Goal: Task Accomplishment & Management: Manage account settings

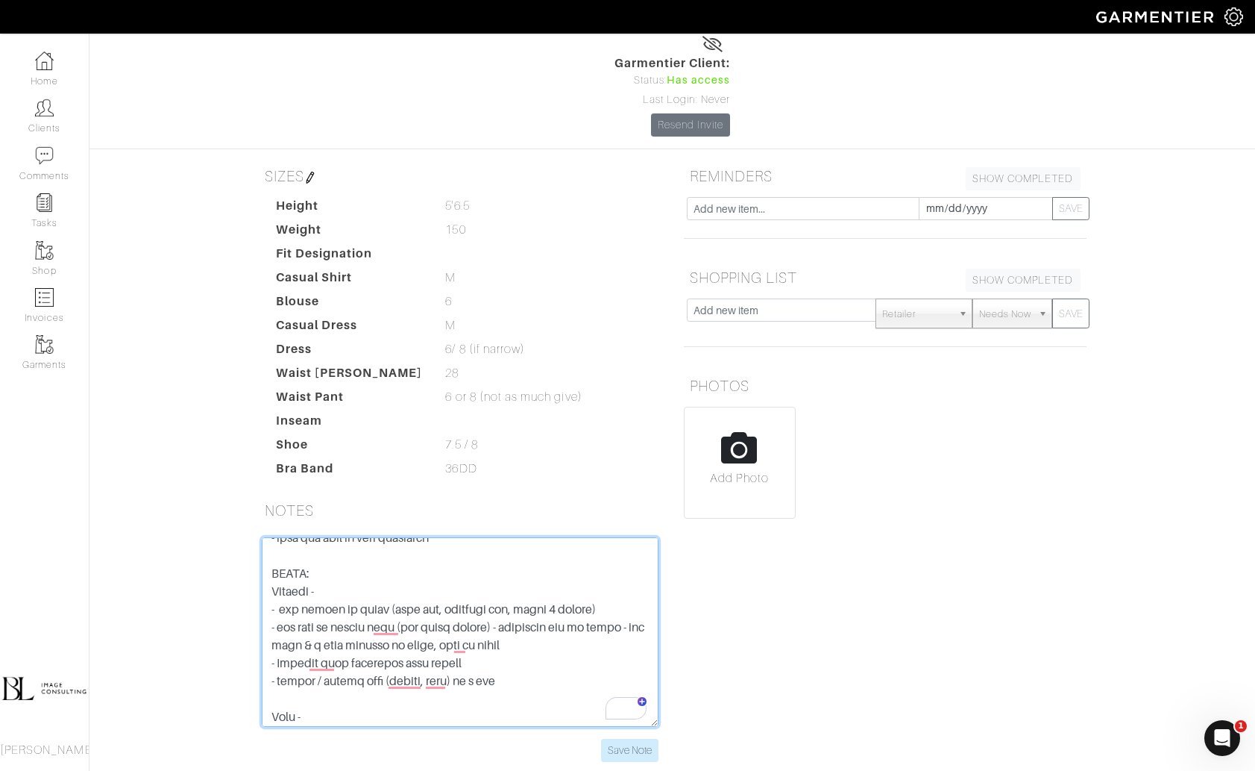
scroll to position [119, 0]
type textarea "OCT 2025 - don't need a ton of clothes, just a couple things in each category -…"
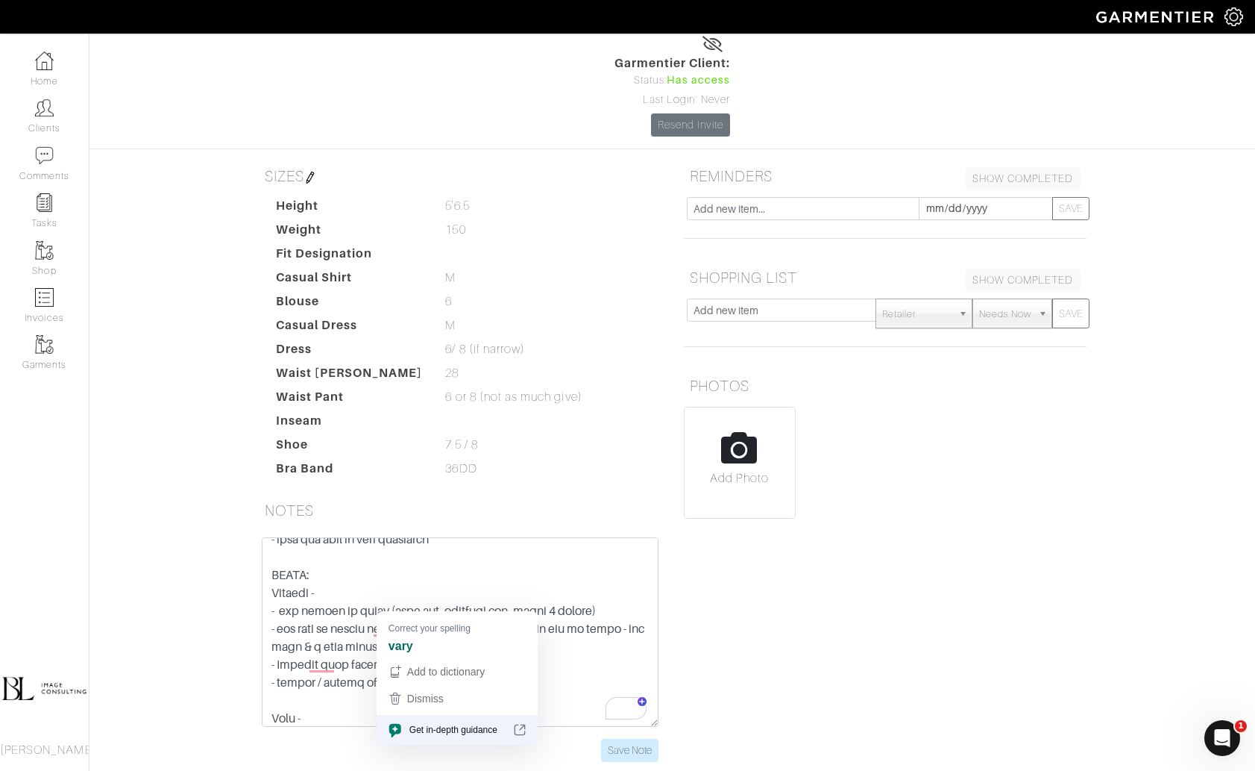
click at [1008, 468] on div "REMINDERS SHOW COMPLETED SHOW INCOMPLETE 2025-10-10 SAVE SHOPPING LIST SHOW COM…" at bounding box center [885, 470] width 425 height 618
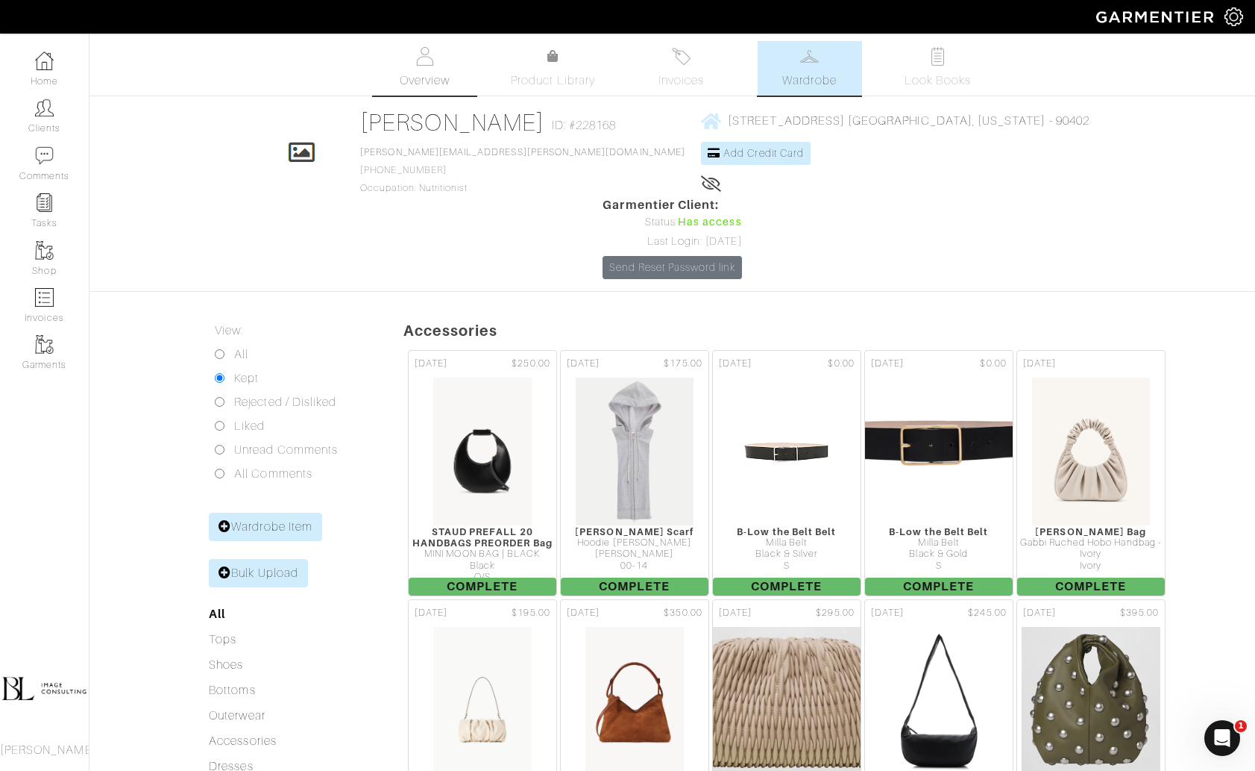
click at [435, 90] on link "Overview" at bounding box center [425, 68] width 104 height 54
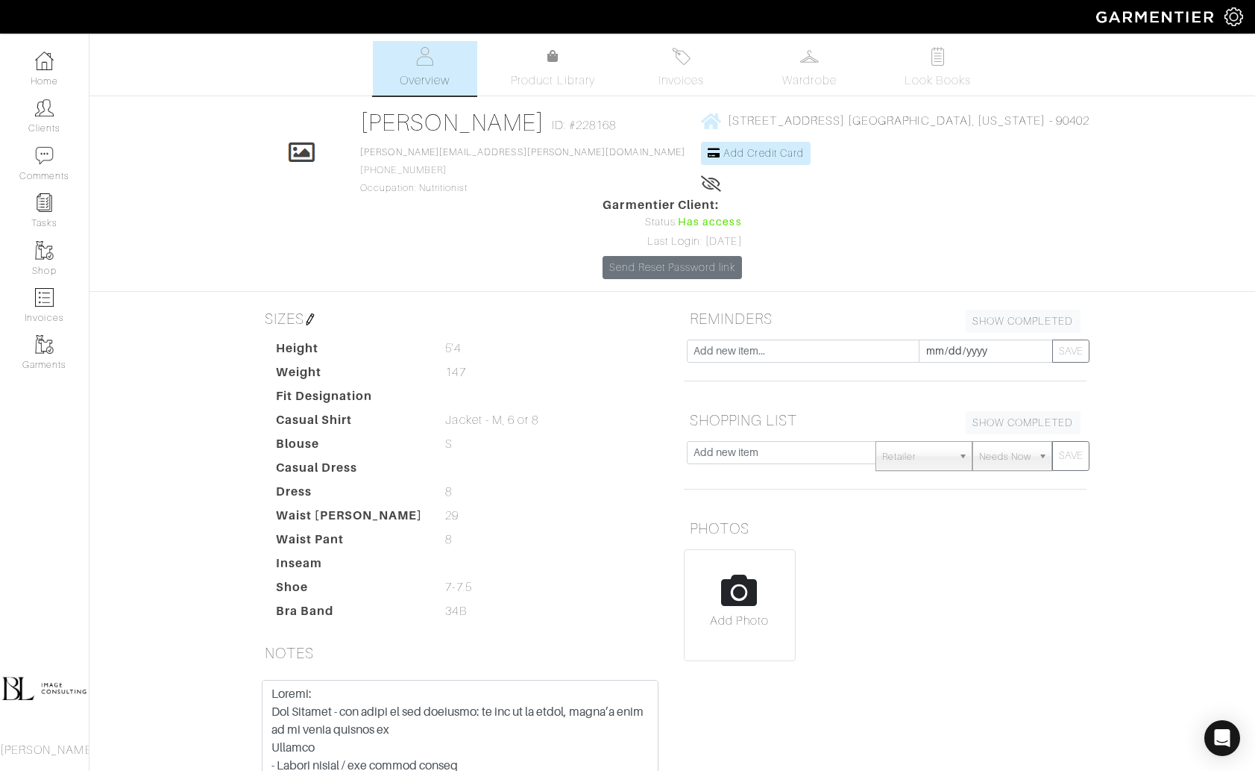
scroll to position [139, 0]
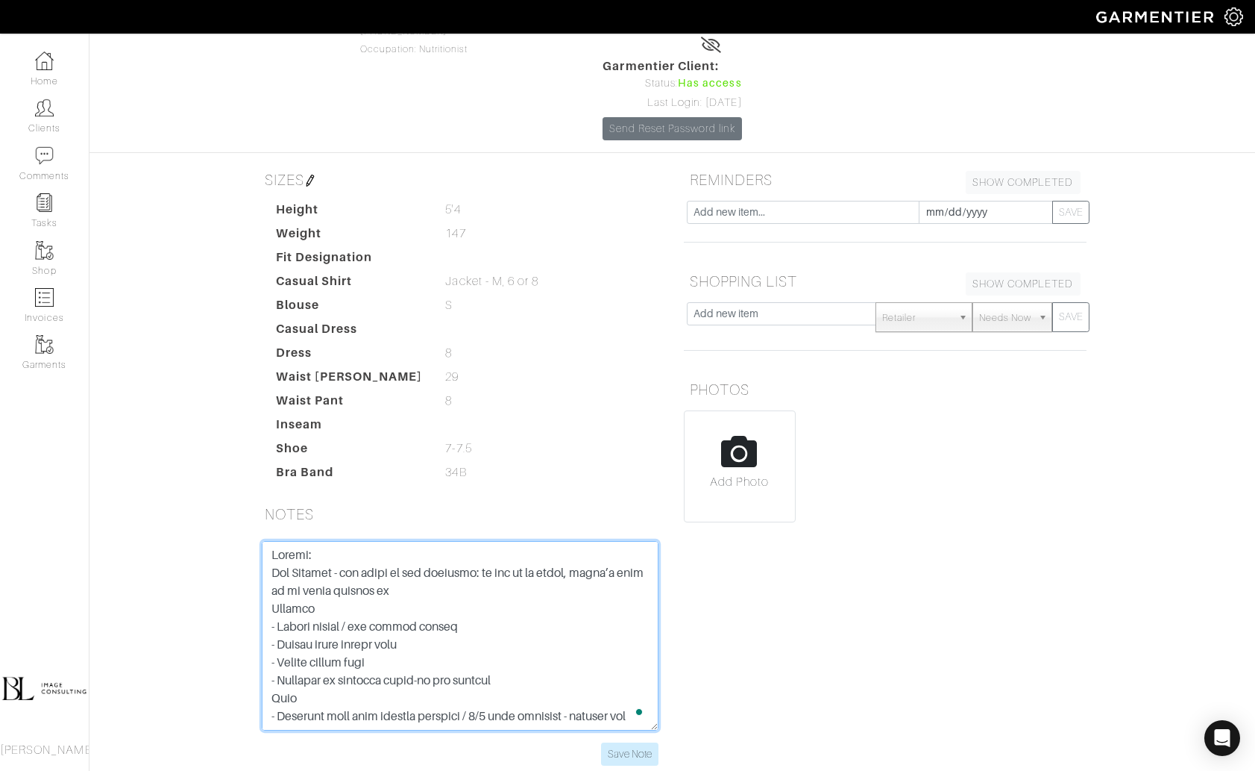
drag, startPoint x: 421, startPoint y: 509, endPoint x: 185, endPoint y: 493, distance: 237.0
click at [185, 493] on div "Rachel McFarland Overview Overview Product Library Invoices Wardrobe Look Books…" at bounding box center [627, 342] width 1255 height 881
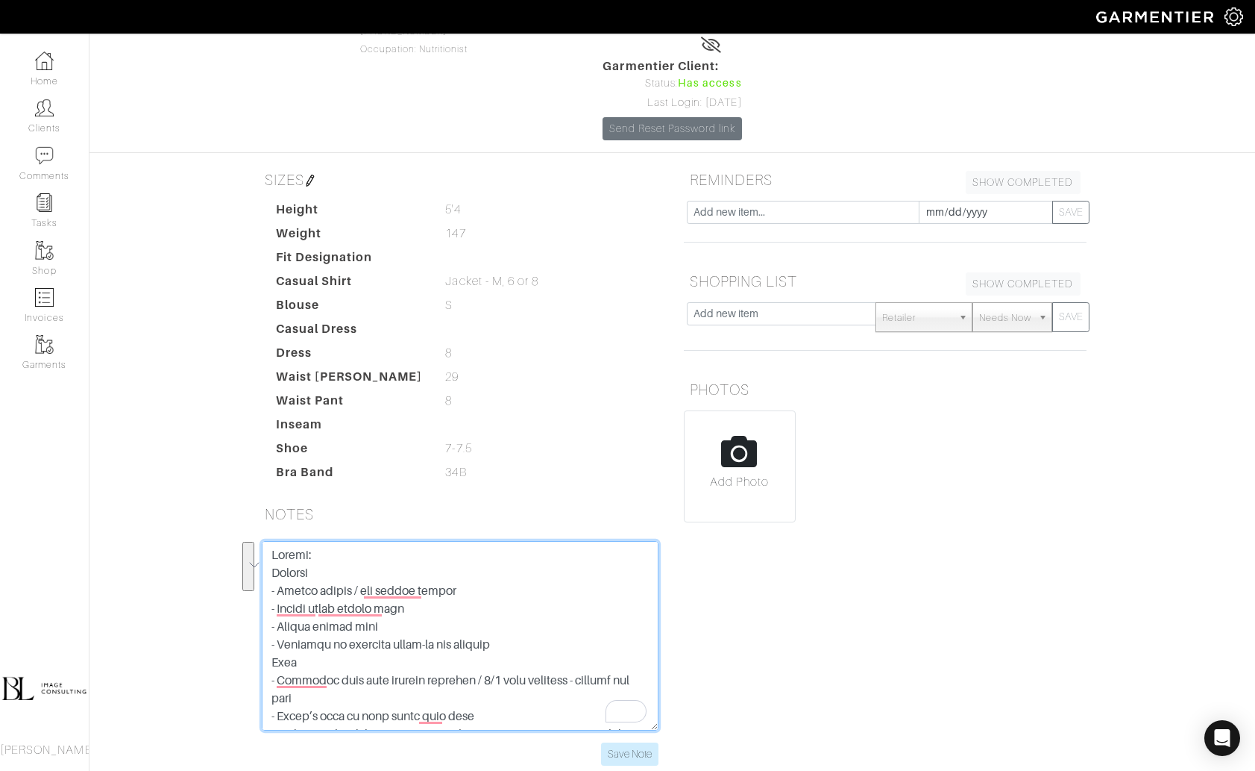
drag, startPoint x: 407, startPoint y: 544, endPoint x: 233, endPoint y: 498, distance: 179.7
click at [233, 498] on div "Rachel McFarland Overview Overview Product Library Invoices Wardrobe Look Books…" at bounding box center [627, 342] width 1255 height 881
click at [430, 604] on textarea "To enrich screen reader interactions, please activate Accessibility in Grammarl…" at bounding box center [460, 635] width 397 height 189
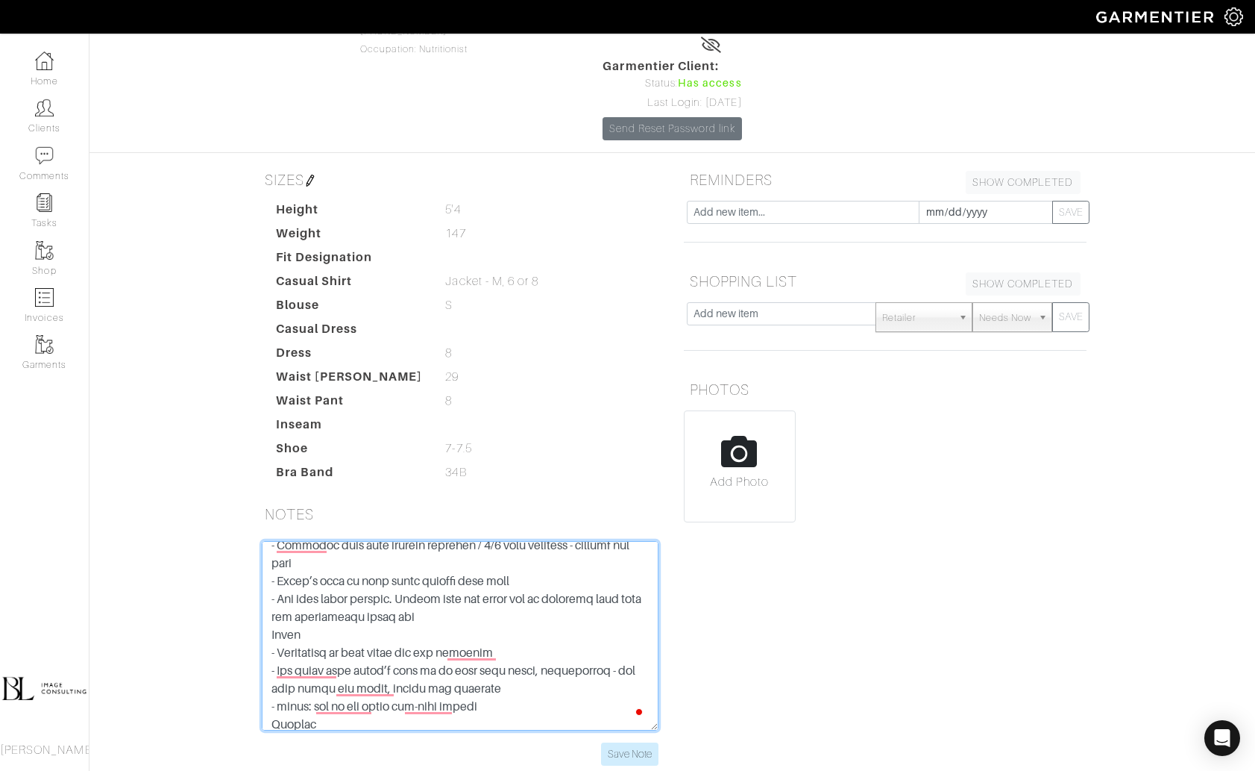
scroll to position [0, 0]
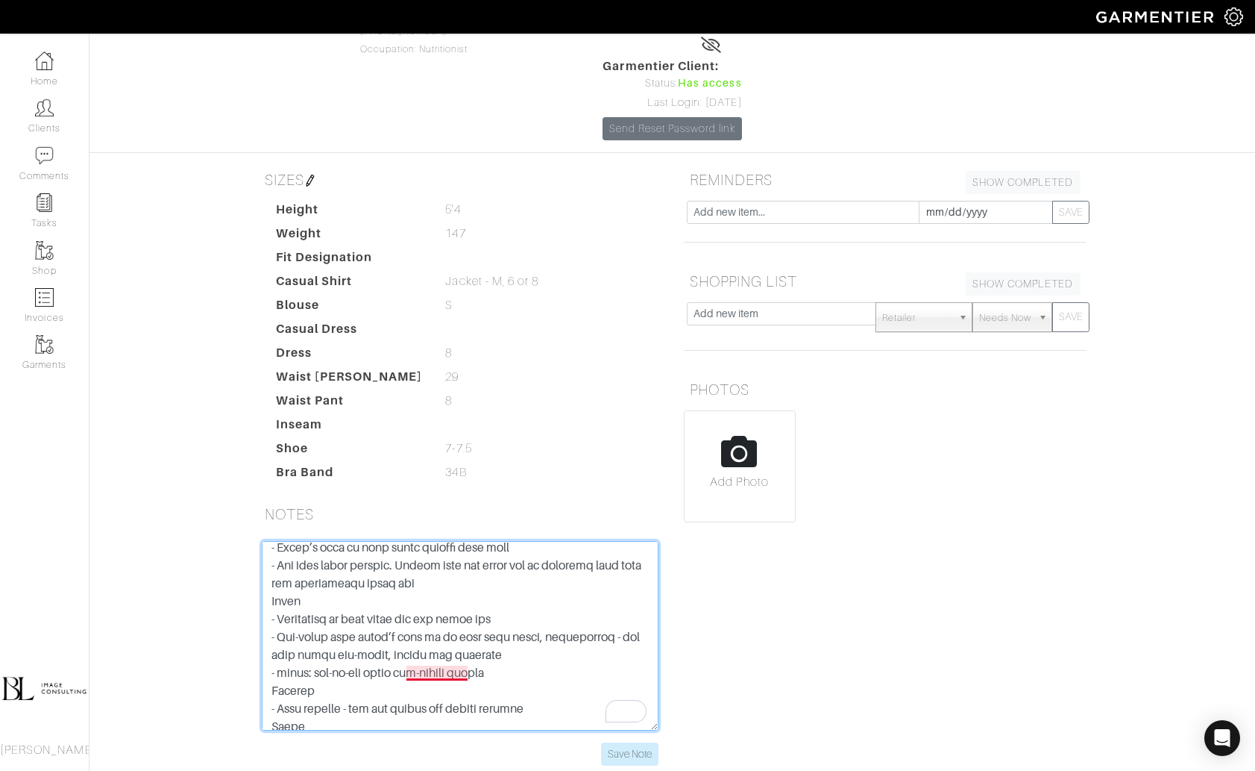
click at [437, 589] on textarea "To enrich screen reader interactions, please activate Accessibility in Grammarl…" at bounding box center [460, 635] width 397 height 189
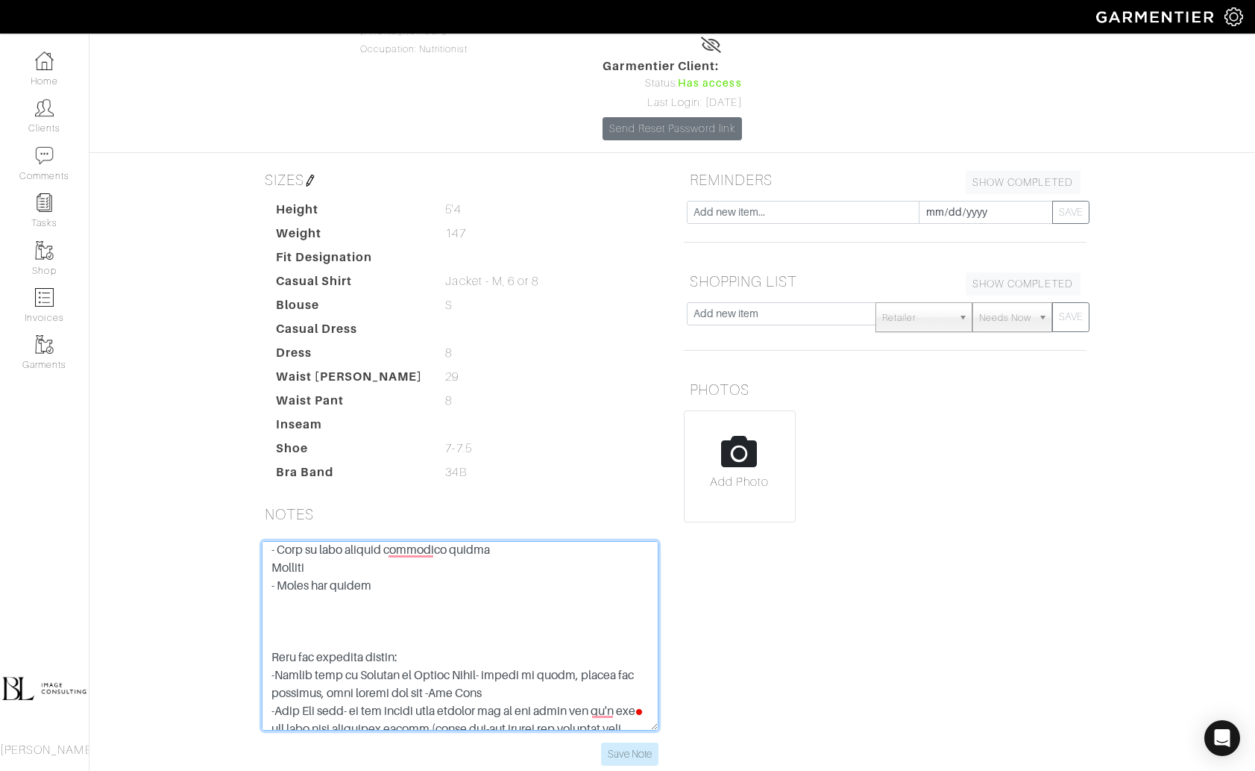
click at [370, 547] on textarea "To enrich screen reader interactions, please activate Accessibility in Grammarl…" at bounding box center [460, 635] width 397 height 189
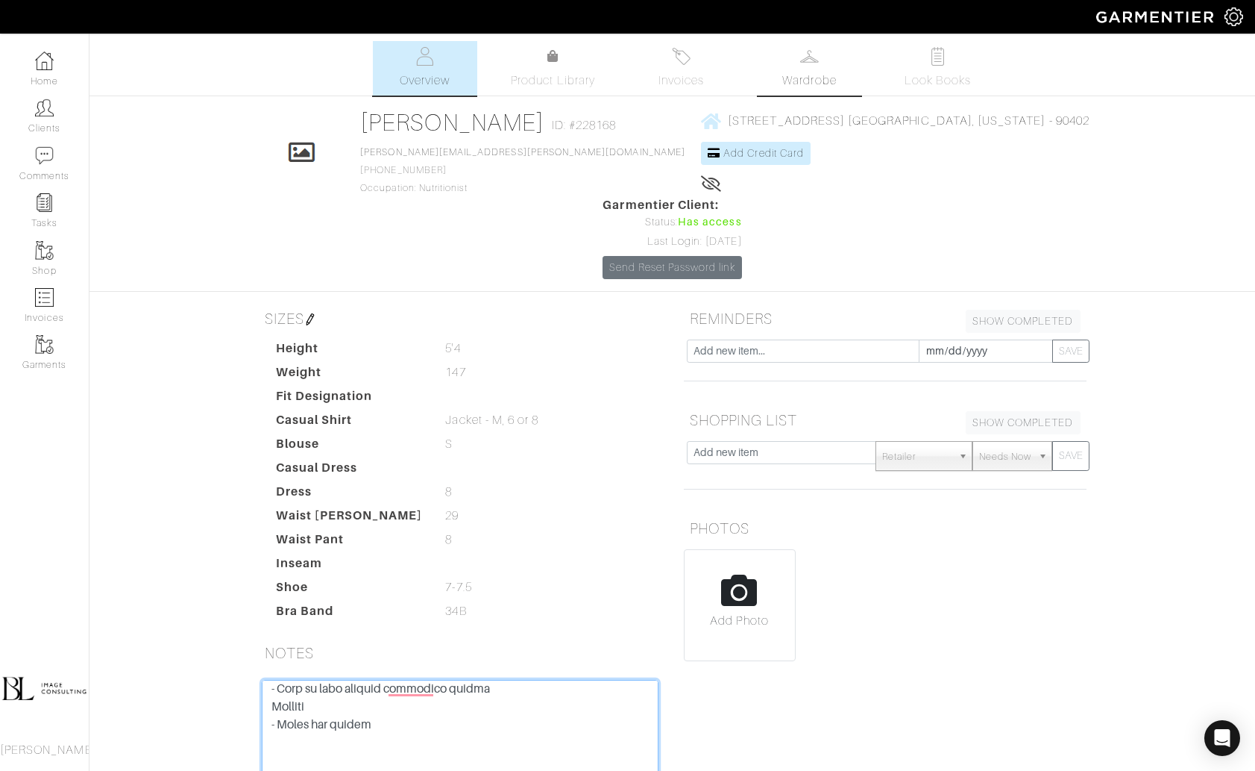
type textarea "Rachel: Jackets - Longer anorak / mid length jacket - Longer light weight wool …"
click at [812, 84] on span "Wardrobe" at bounding box center [810, 81] width 54 height 18
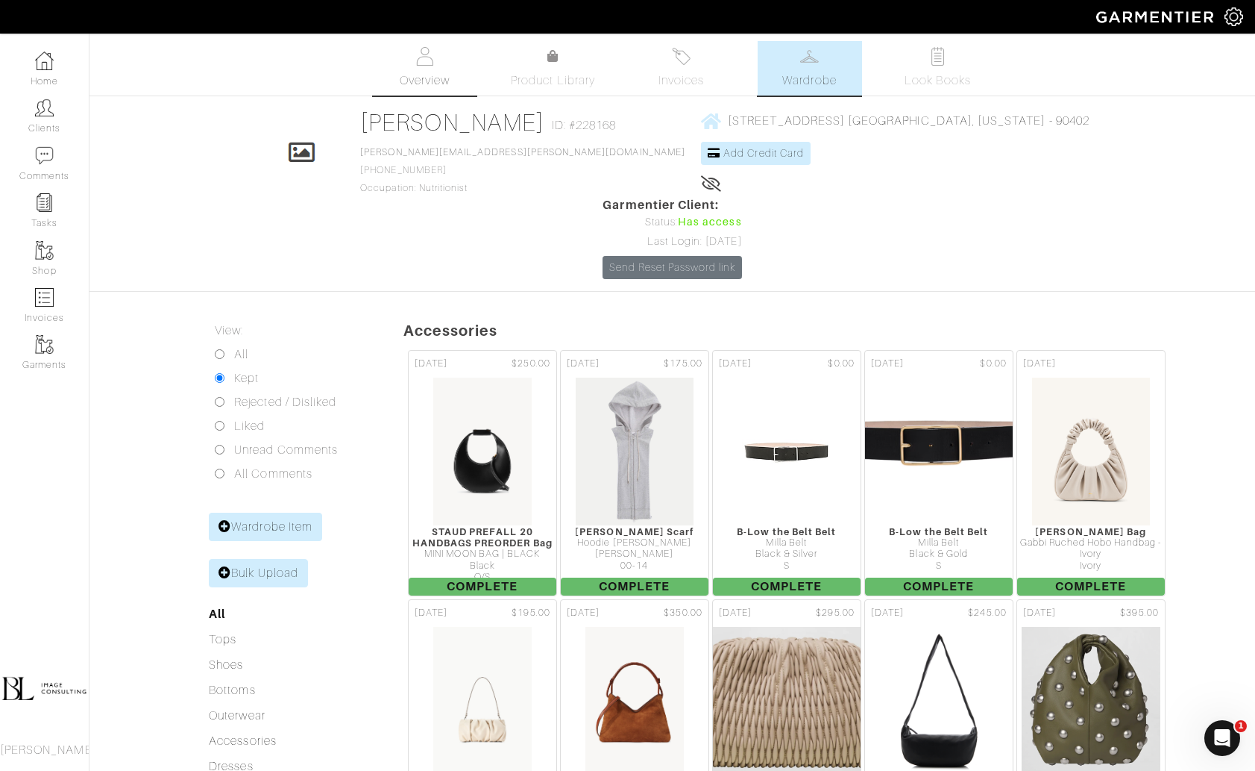
click at [455, 84] on link "Overview" at bounding box center [425, 68] width 104 height 54
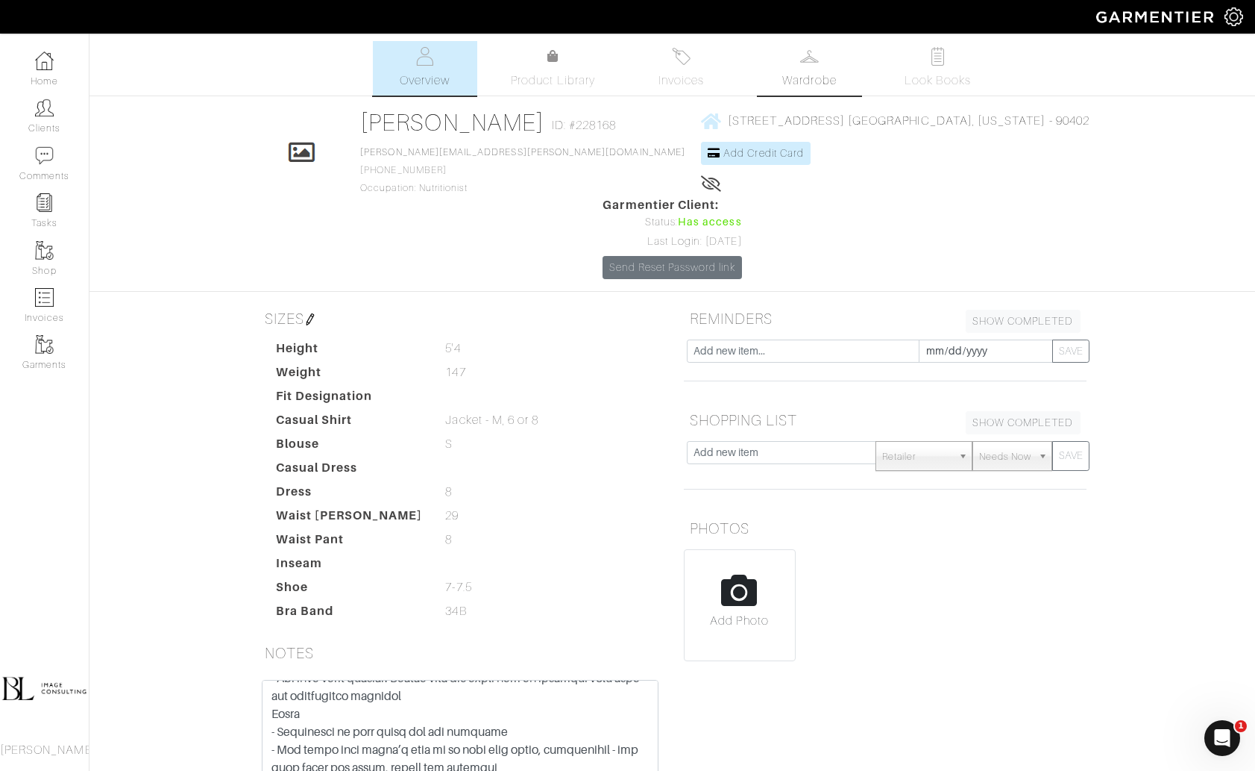
click at [819, 92] on link "Wardrobe" at bounding box center [810, 68] width 104 height 54
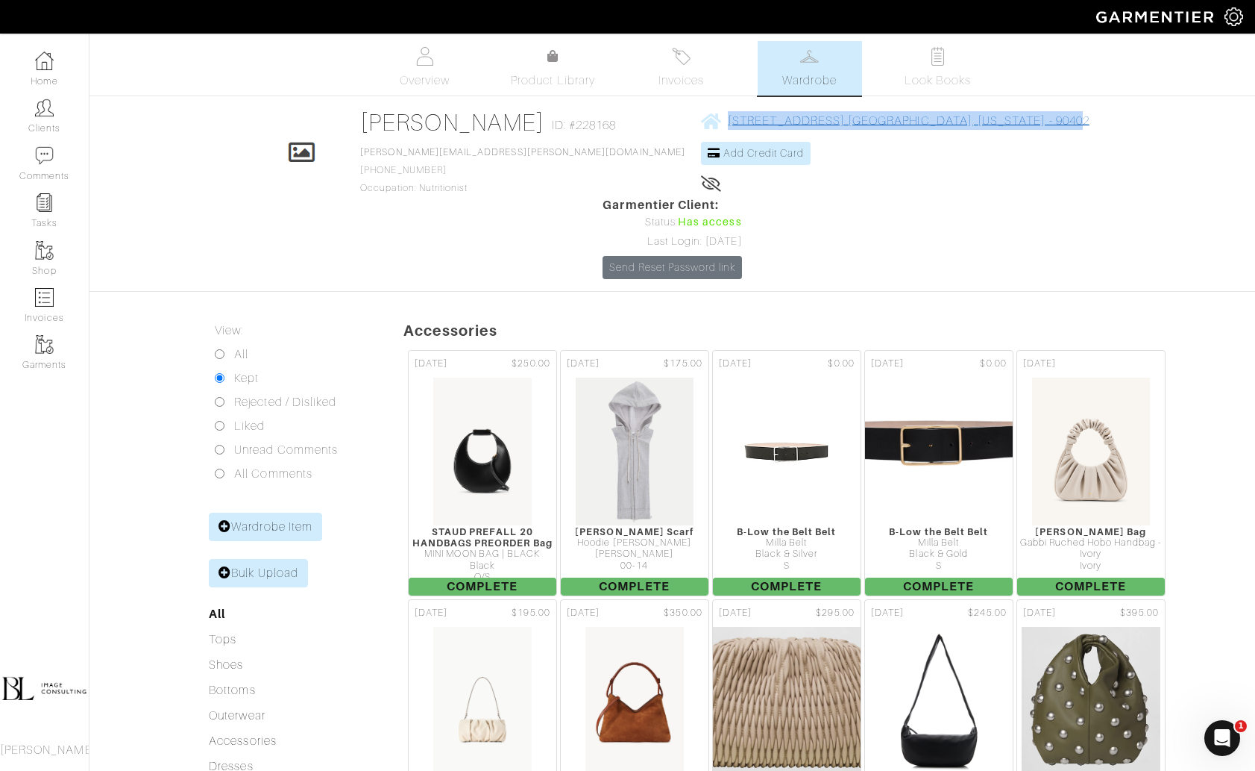
drag, startPoint x: 939, startPoint y: 119, endPoint x: 675, endPoint y: 119, distance: 264.1
click at [675, 119] on div "Click To Edit Rachel McFarland ID: #228168 carr.rachel@gmail.com 978-985-5454 O…" at bounding box center [673, 193] width 850 height 171
copy span "417 Euclid St Santa Monica, California - 90402"
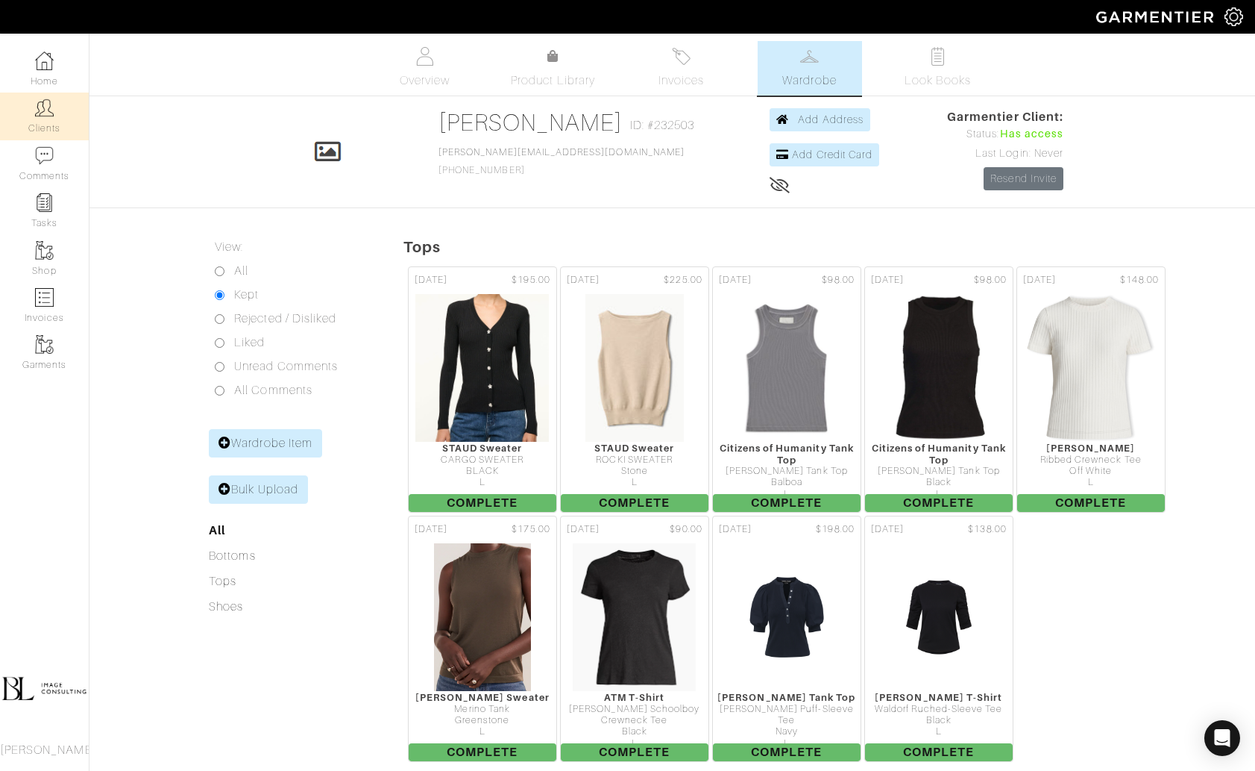
click at [0, 34] on div "Company Settings Manage Subscription My Profile Stylists Sign Out Home Clients …" at bounding box center [45, 402] width 90 height 737
click at [420, 87] on span "Overview" at bounding box center [425, 81] width 50 height 18
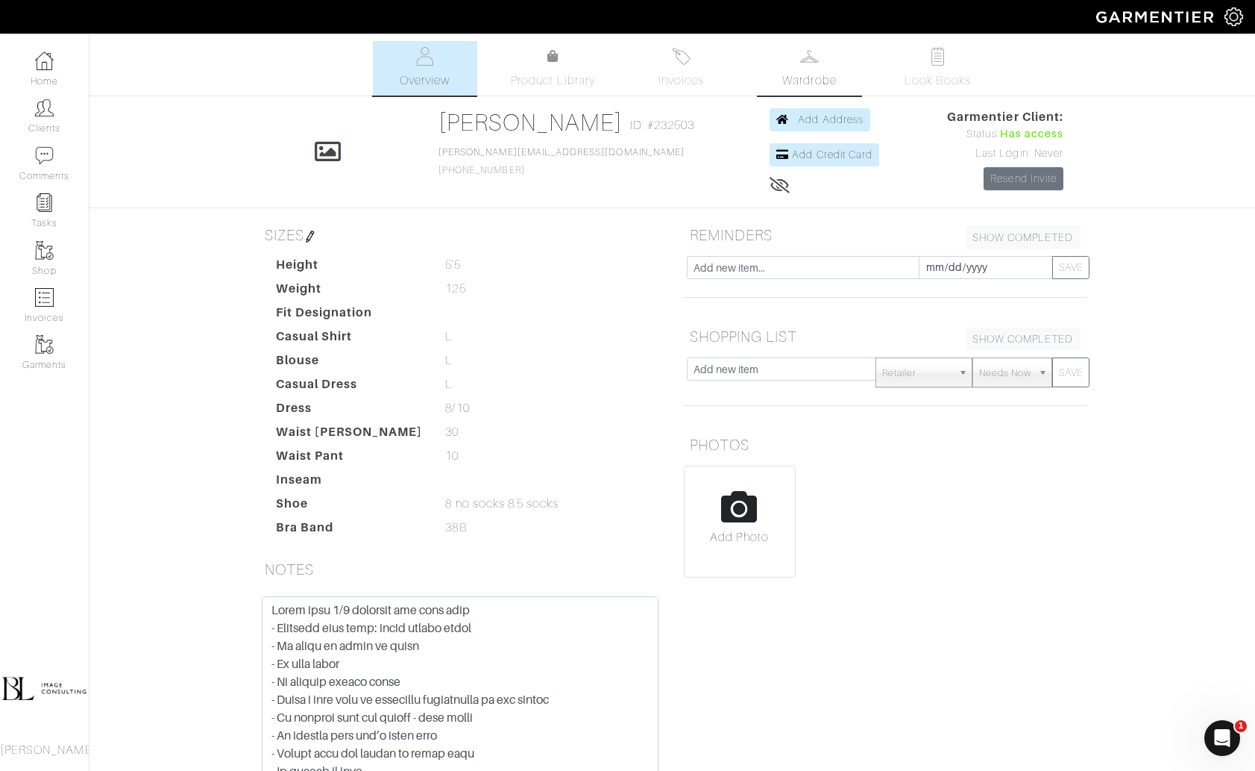
click at [803, 63] on img at bounding box center [809, 56] width 19 height 19
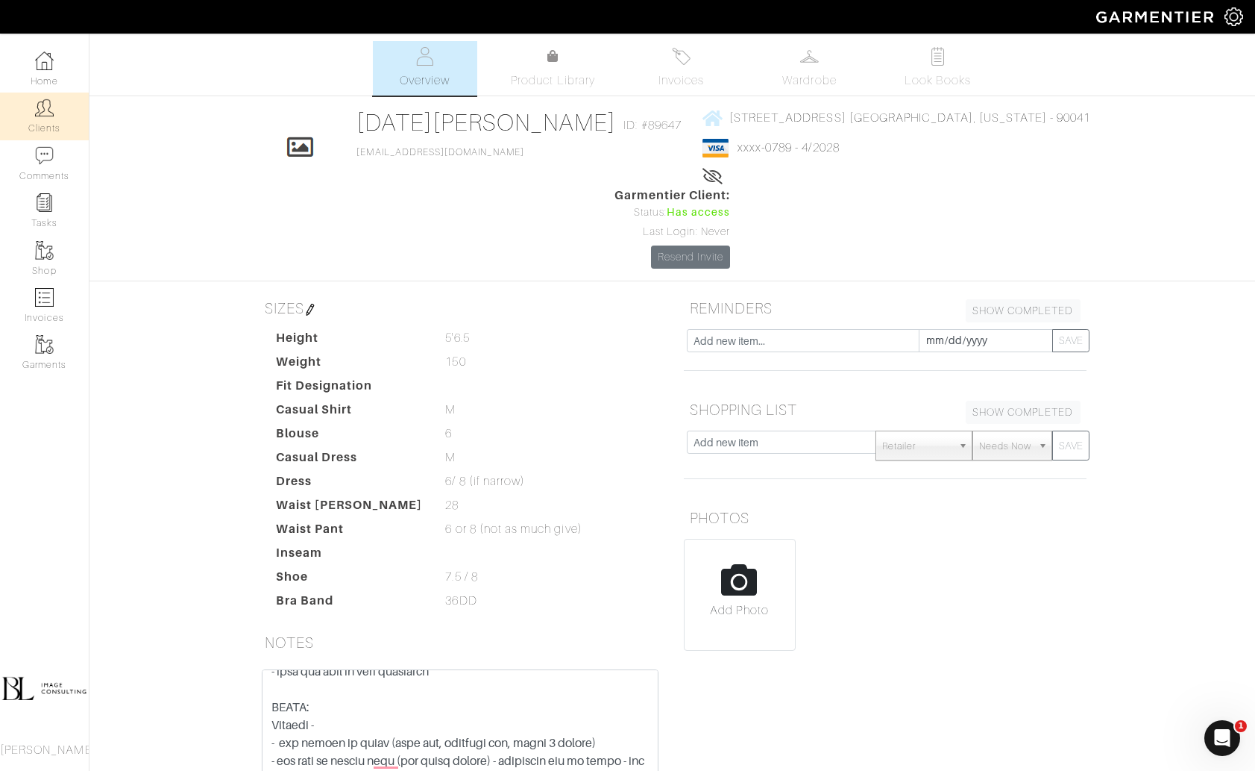
scroll to position [119, 0]
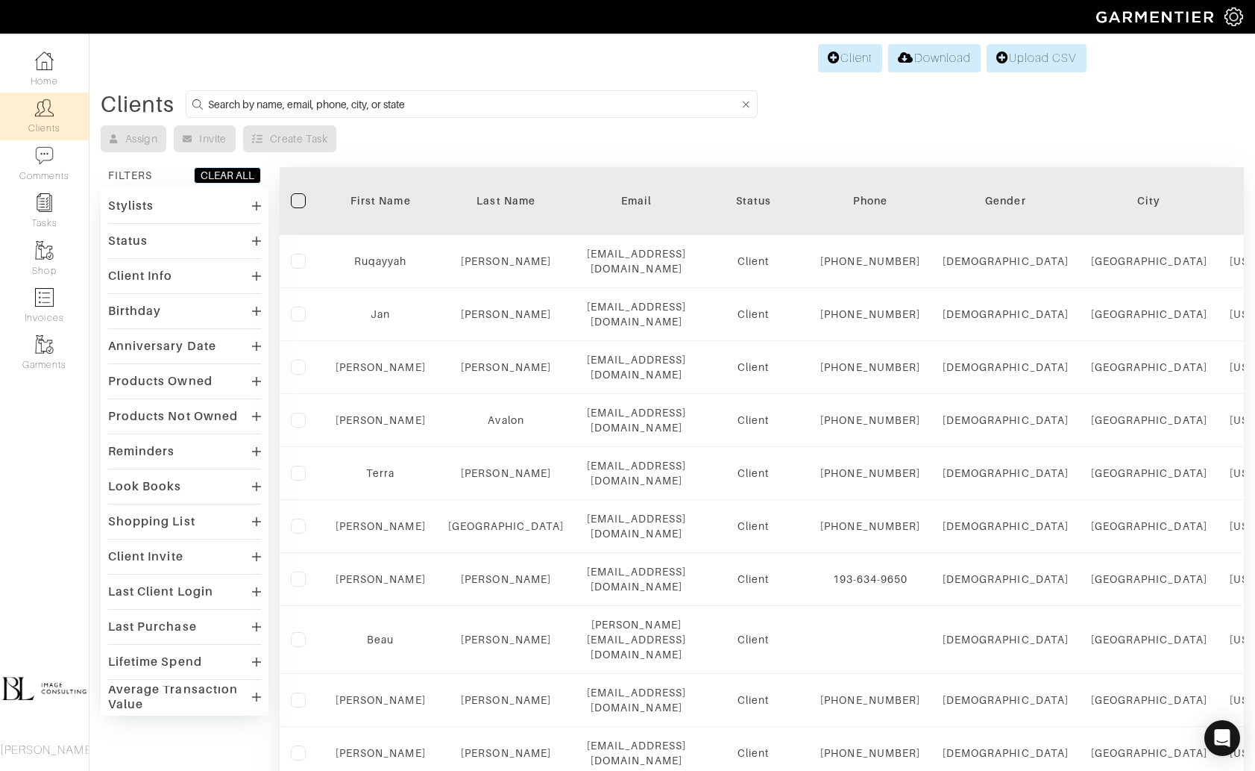
click at [457, 108] on input at bounding box center [473, 104] width 531 height 19
type input "nick meter"
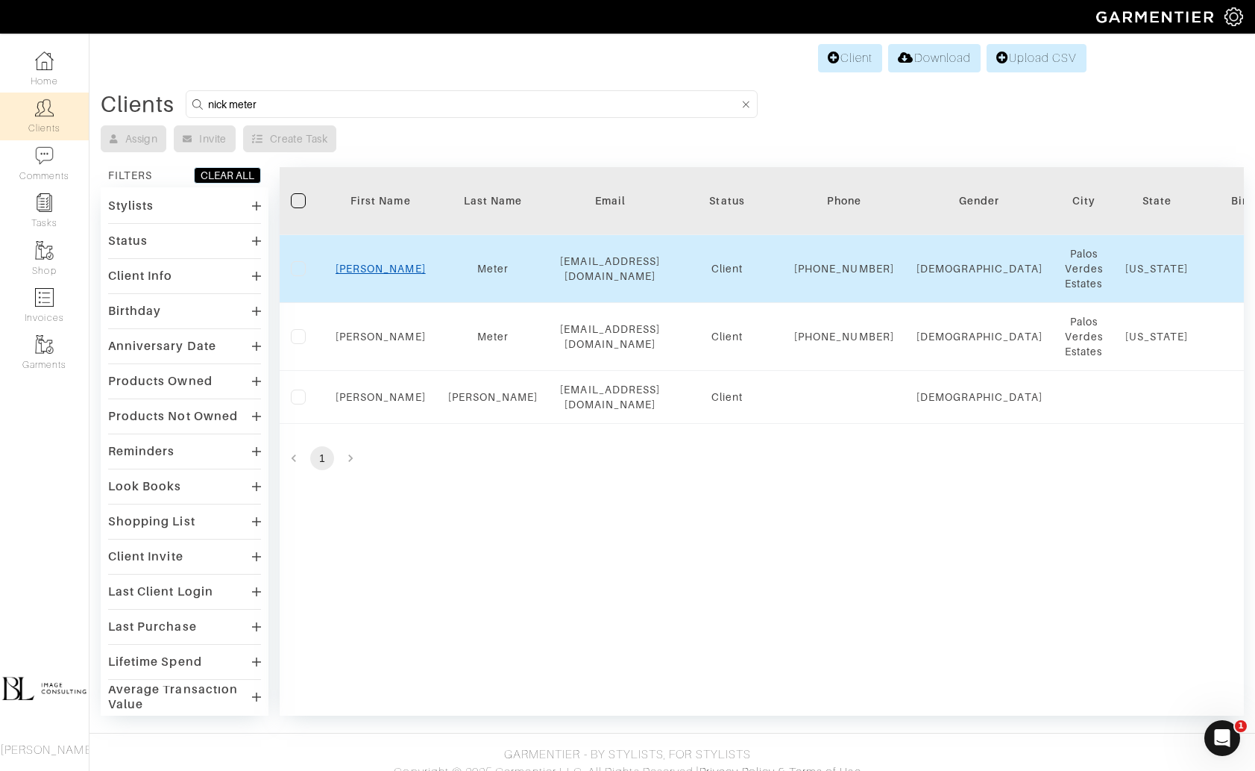
click at [373, 266] on link "Nick" at bounding box center [381, 269] width 90 height 12
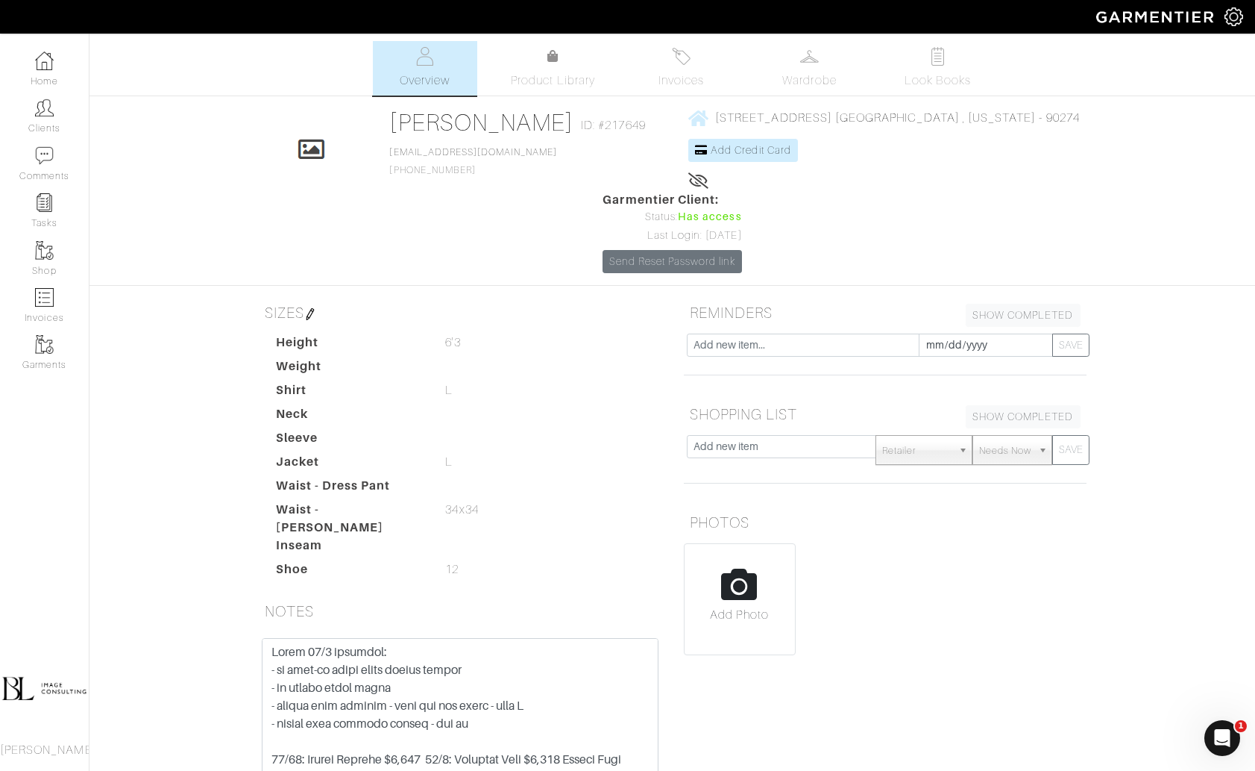
click at [458, 153] on div "[PERSON_NAME] ID: #217649 [EMAIL_ADDRESS][DOMAIN_NAME] [PHONE_NUMBER]" at bounding box center [520, 149] width 263 height 83
click at [458, 153] on div "Nick Meter ID: #217649 nmeter@gmail.com 562-787-4147" at bounding box center [520, 149] width 263 height 83
copy link "nmeter@gmail.com"
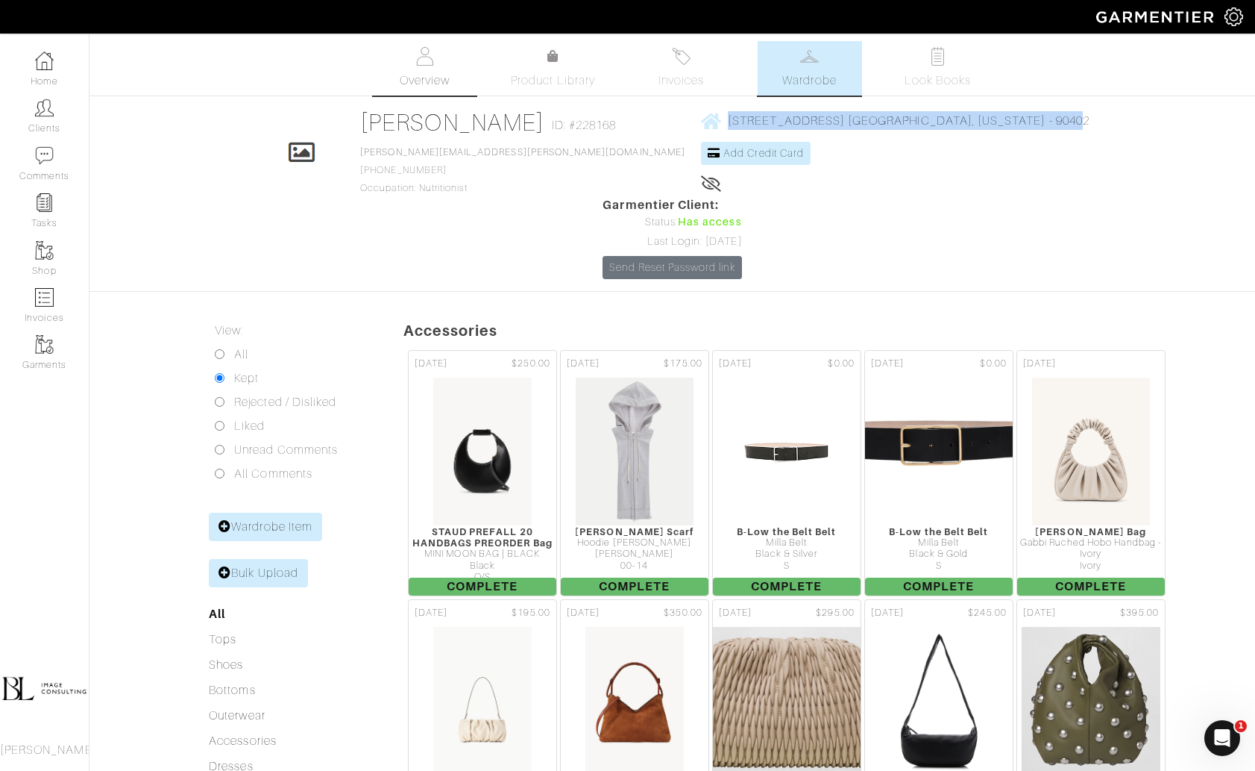
click at [447, 72] on span "Overview" at bounding box center [425, 81] width 50 height 18
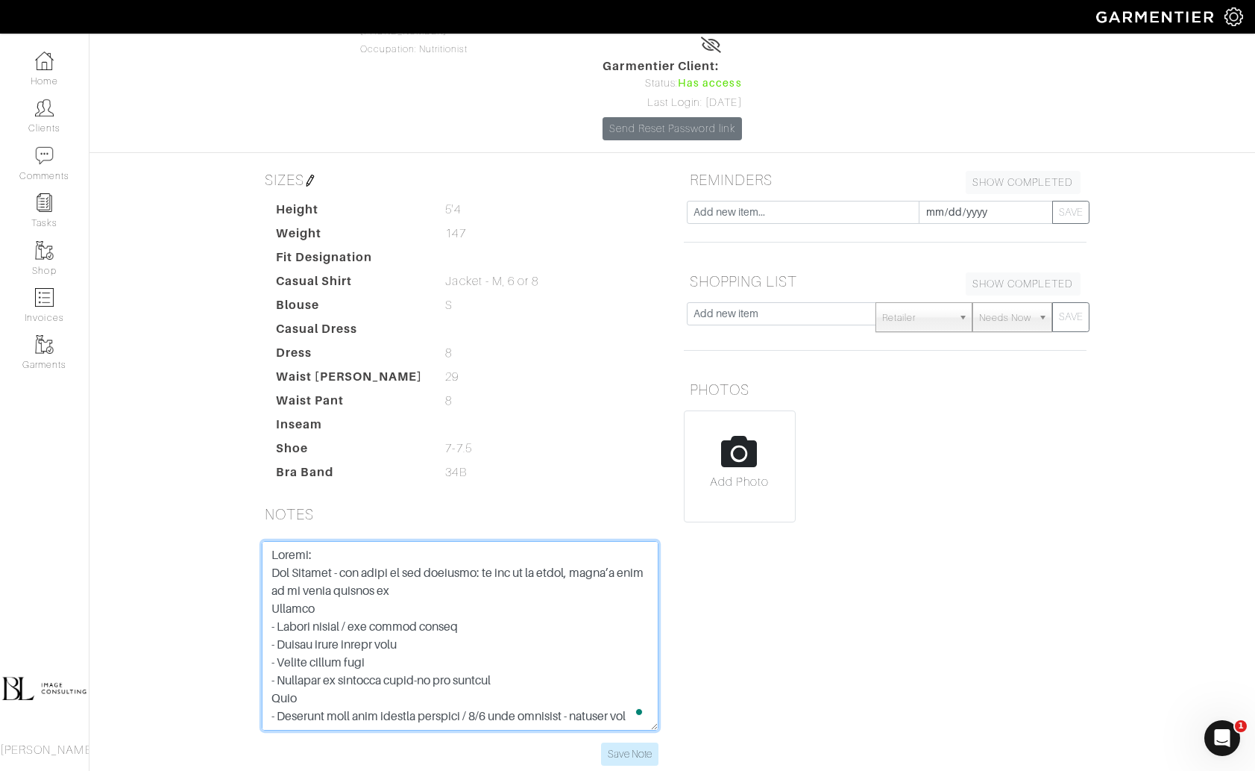
drag, startPoint x: 405, startPoint y: 517, endPoint x: 230, endPoint y: 317, distance: 265.9
click at [230, 317] on div "Rachel McFarland Overview Overview Product Library Invoices Wardrobe Look Books…" at bounding box center [627, 342] width 1255 height 881
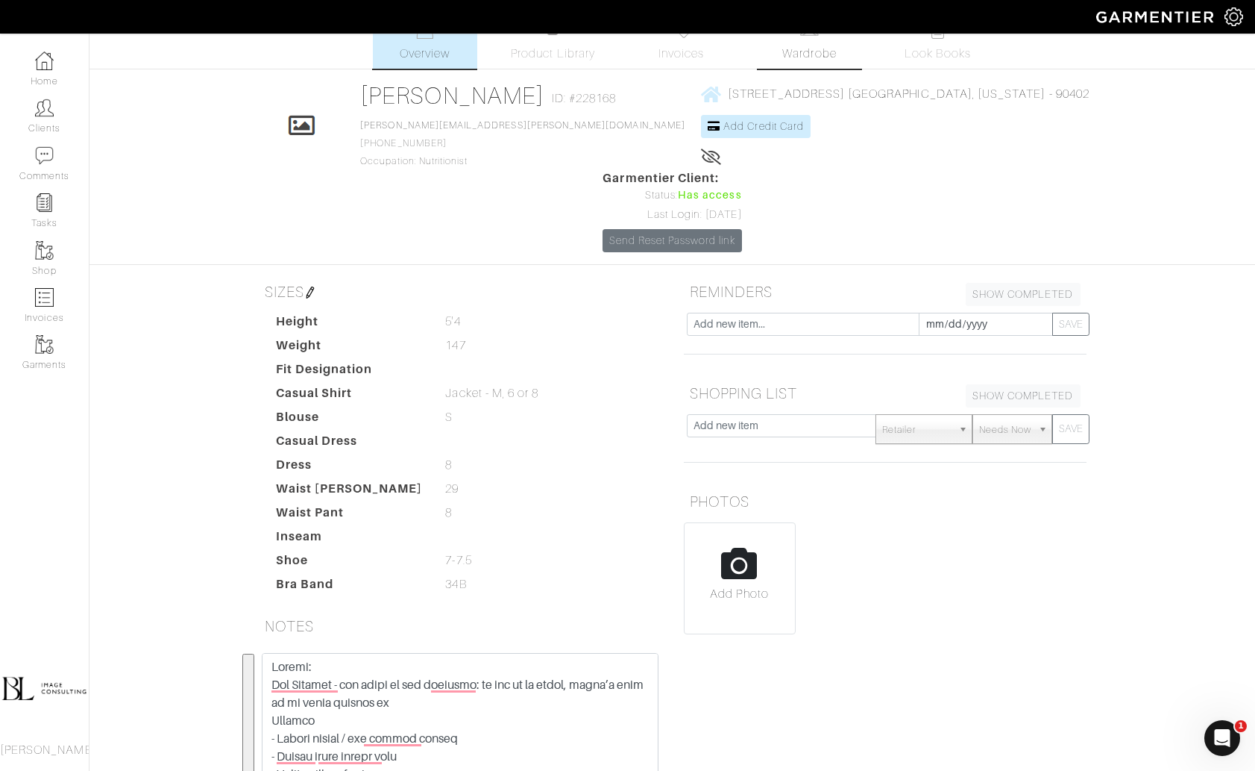
click at [800, 59] on span "Wardrobe" at bounding box center [810, 54] width 54 height 18
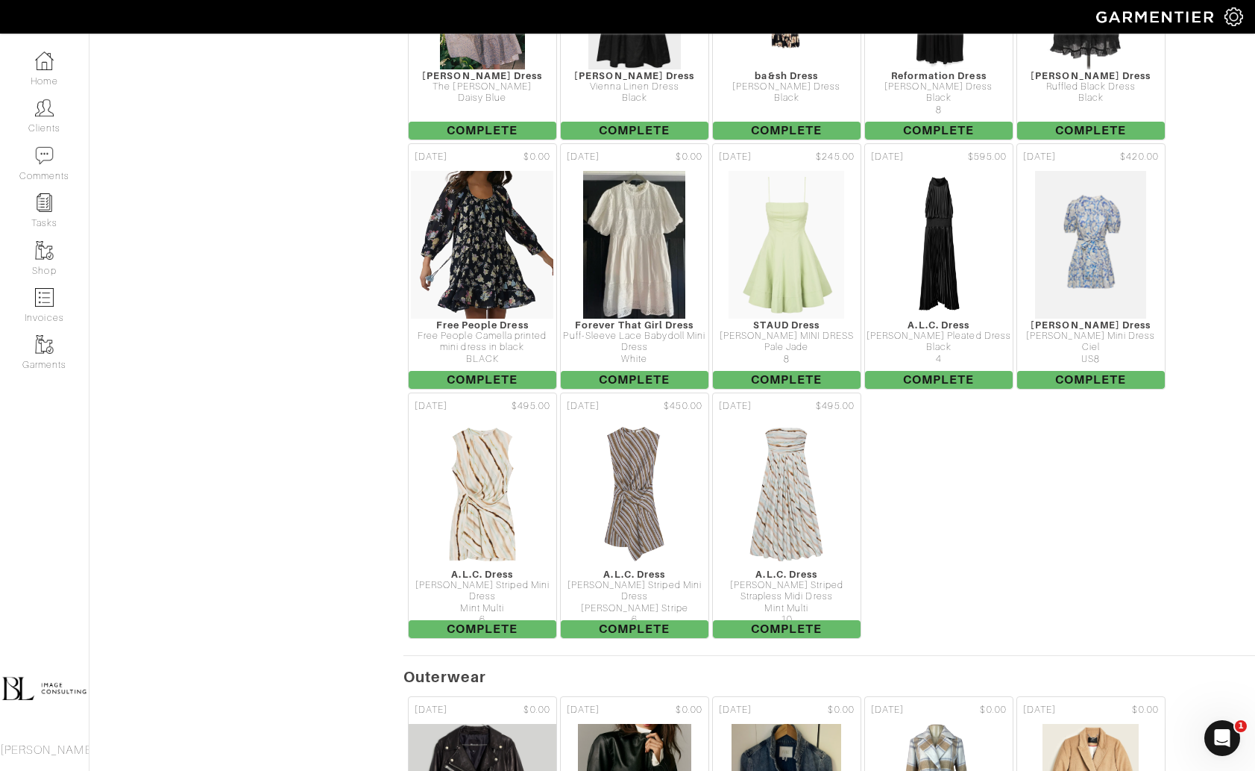
scroll to position [7211, 0]
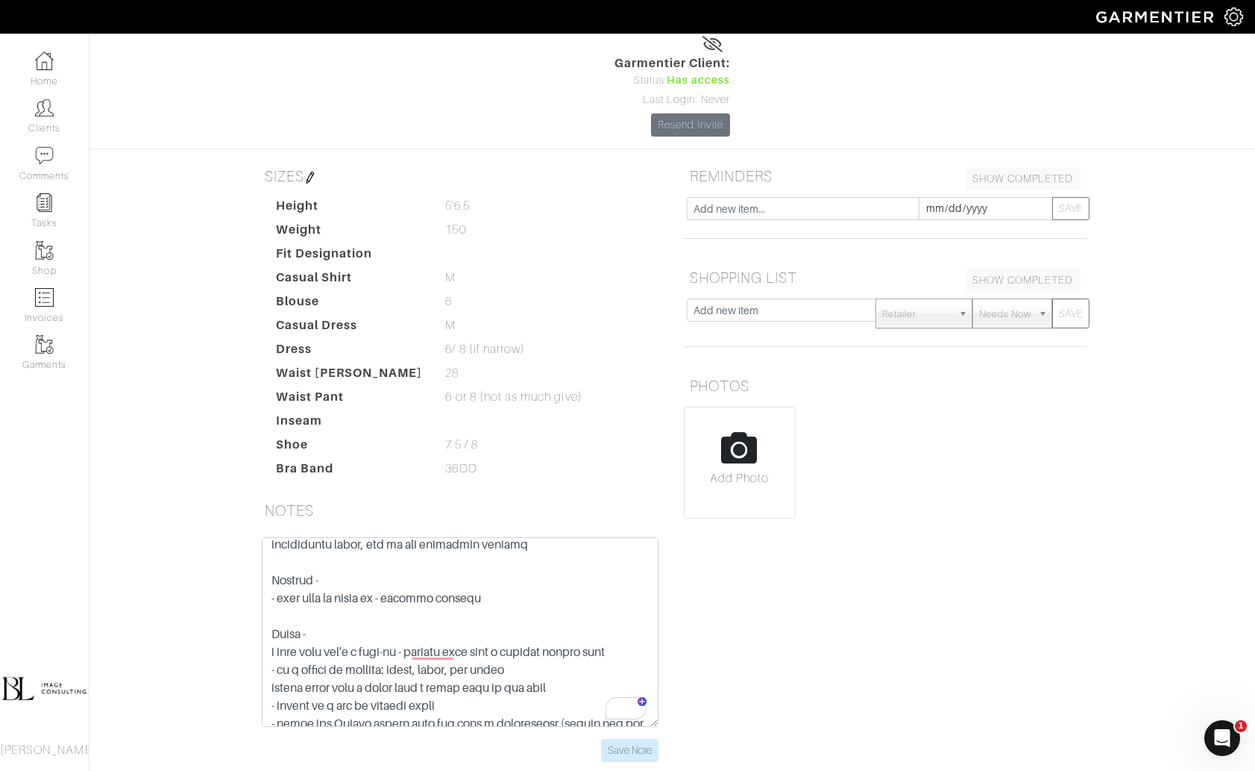
scroll to position [539, 0]
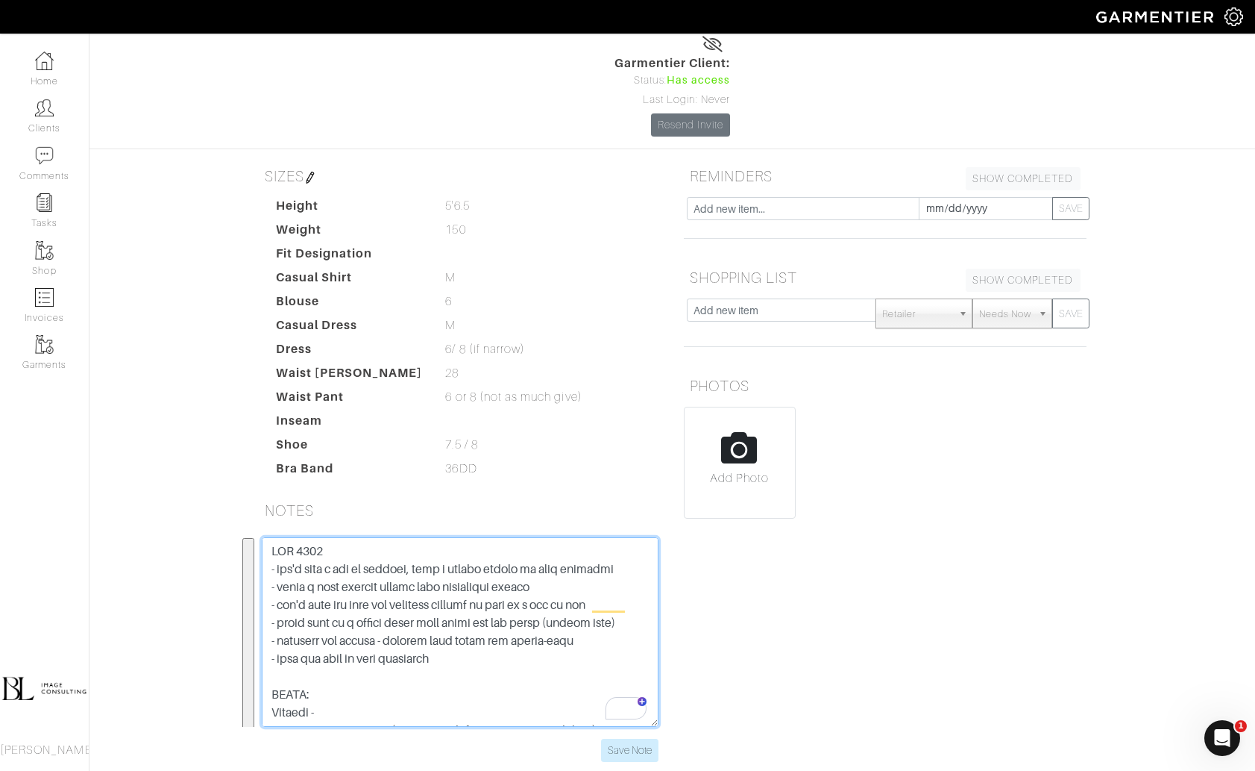
drag, startPoint x: 487, startPoint y: 560, endPoint x: 269, endPoint y: 482, distance: 231.5
click at [269, 537] on textarea "To enrich screen reader interactions, please activate Accessibility in Grammarl…" at bounding box center [460, 631] width 397 height 189
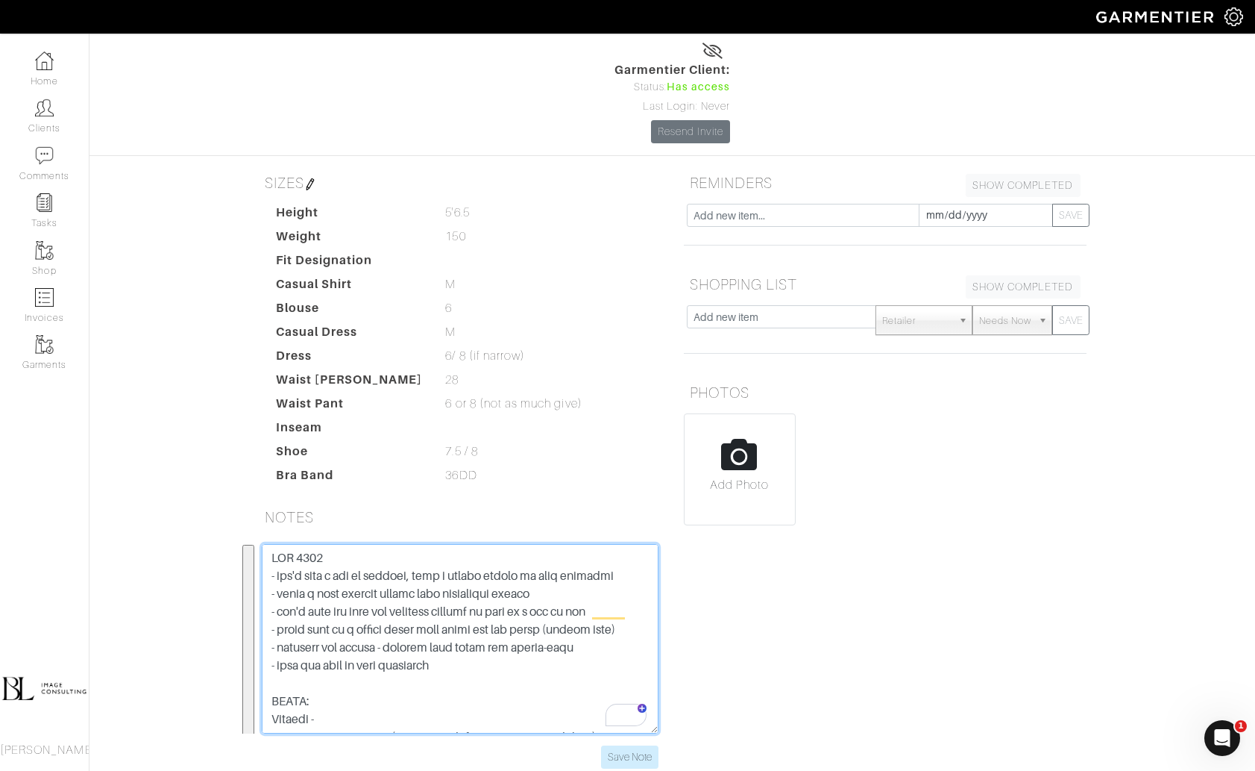
scroll to position [132, 0]
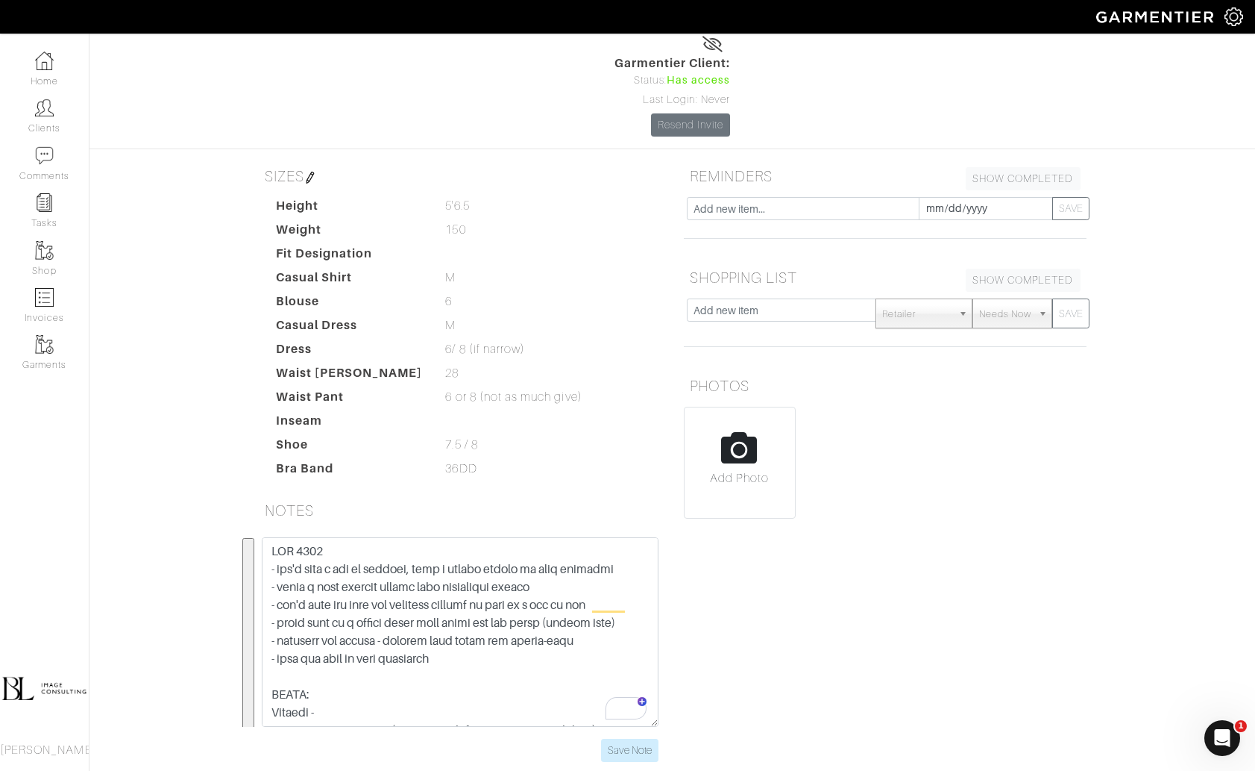
click at [571, 460] on dd "36DD 36DD" at bounding box center [553, 469] width 238 height 18
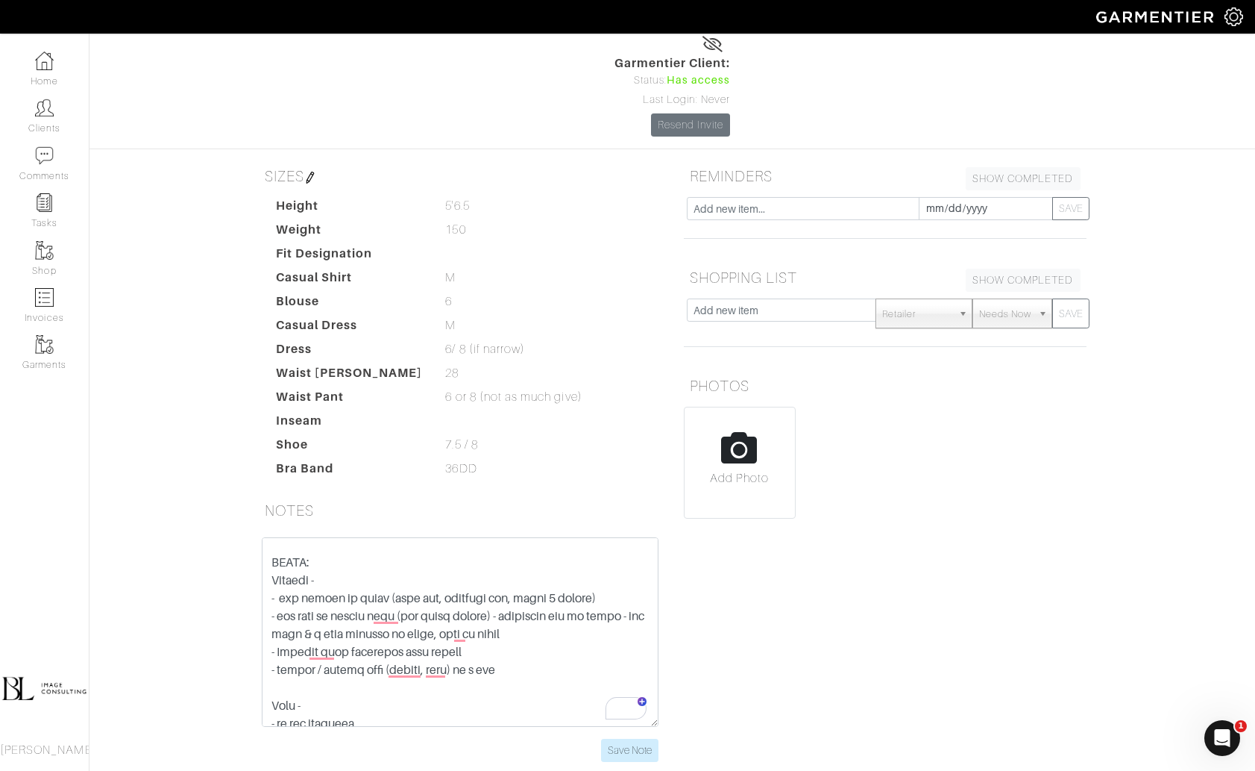
scroll to position [0, 0]
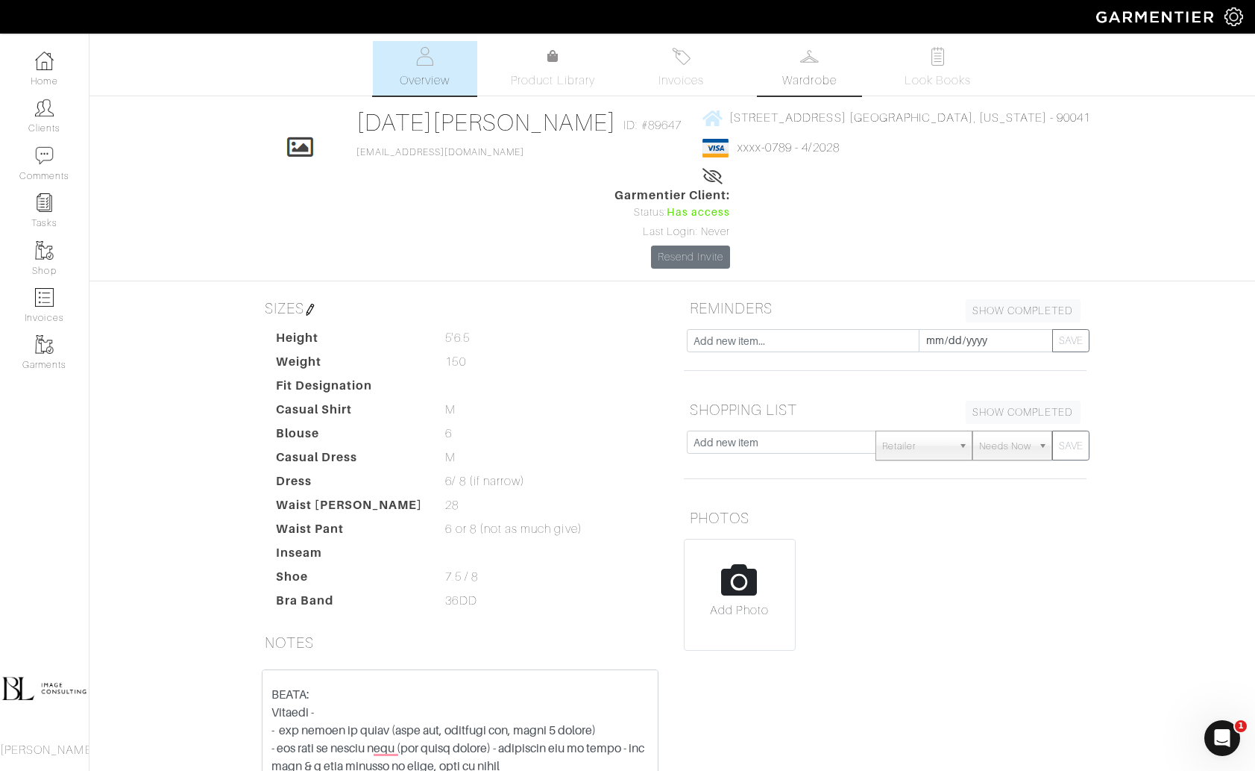
click at [806, 75] on span "Wardrobe" at bounding box center [810, 81] width 54 height 18
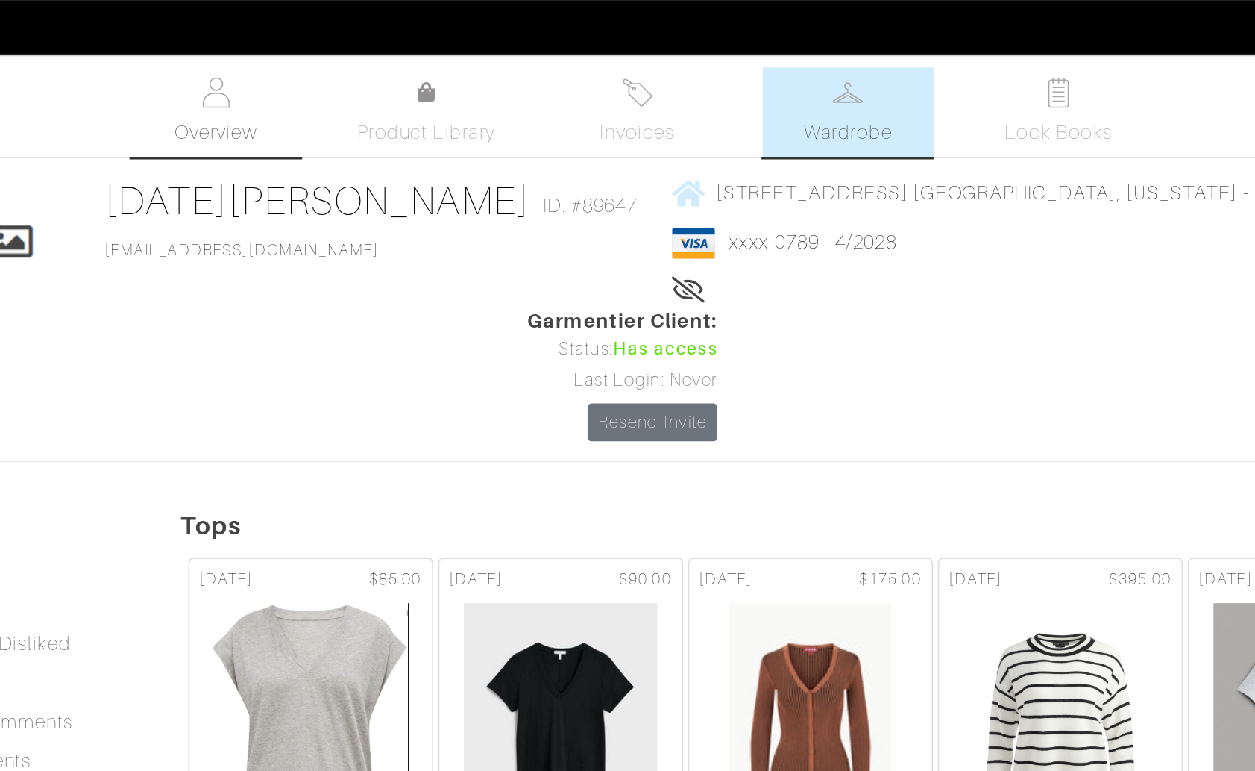
click at [446, 78] on span "Overview" at bounding box center [425, 81] width 50 height 18
